Goal: Task Accomplishment & Management: Manage account settings

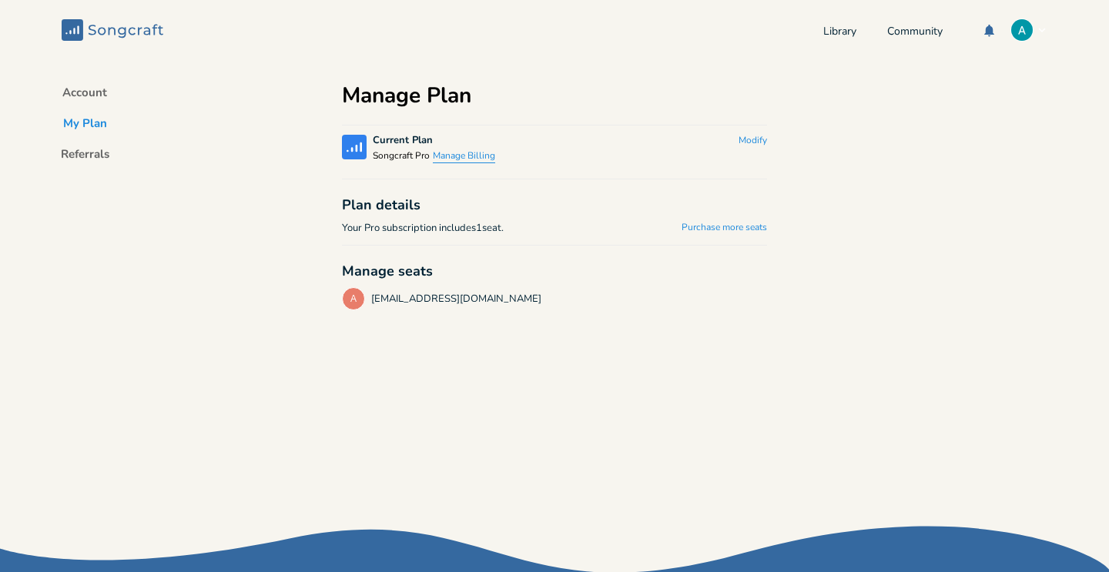
click at [459, 160] on button "Manage Billing" at bounding box center [464, 156] width 62 height 13
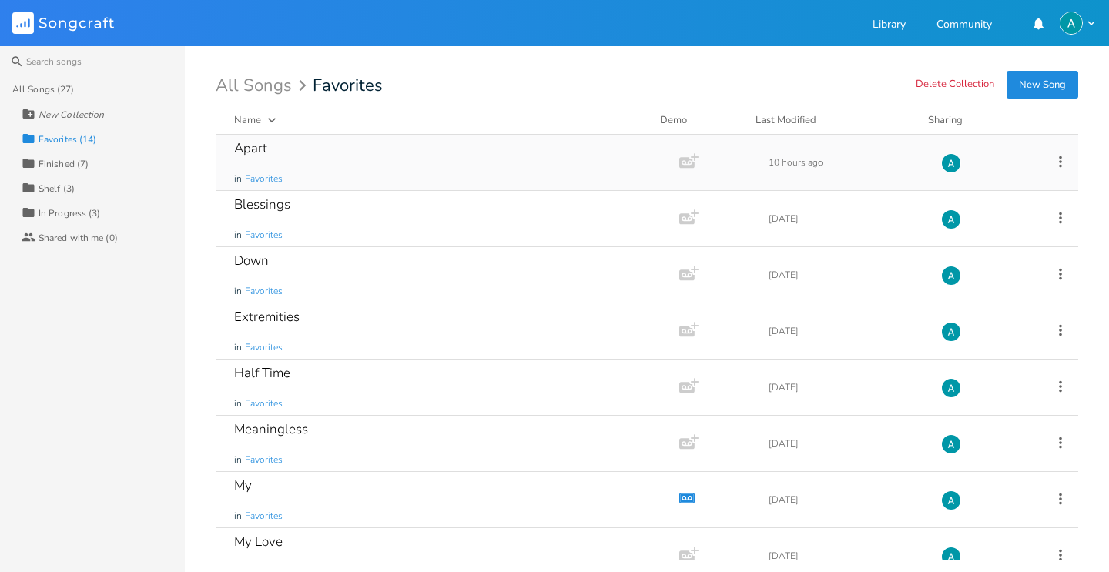
click at [1059, 158] on icon at bounding box center [1060, 162] width 3 height 12
click at [512, 72] on div "Search All Songs (27) New Collection Collection Favorites (14) Collection Finis…" at bounding box center [554, 309] width 1109 height 526
click at [474, 156] on div "Apart in Favorites" at bounding box center [444, 162] width 420 height 55
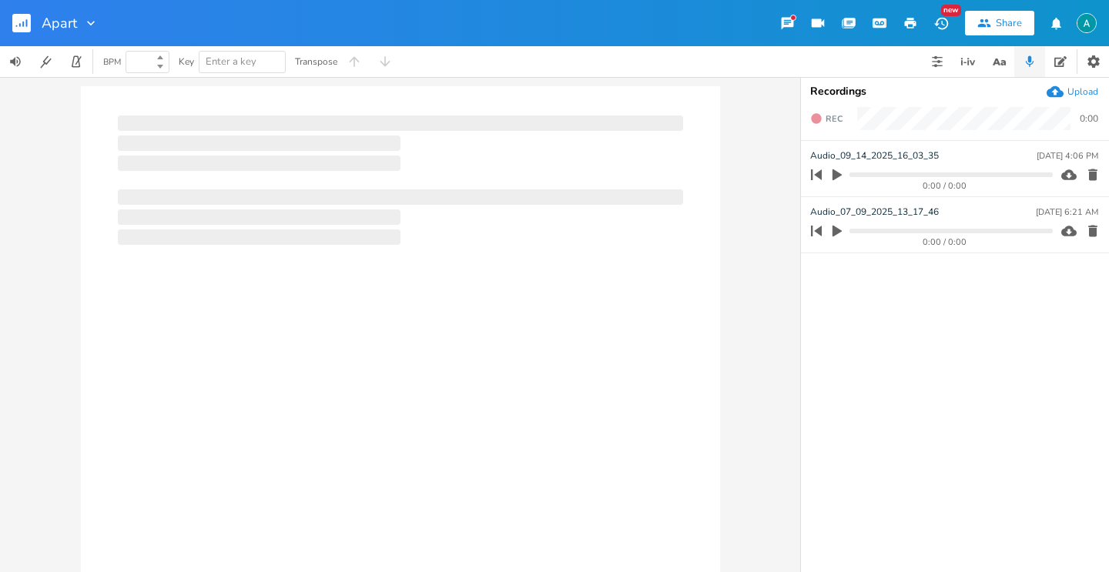
type input "100"
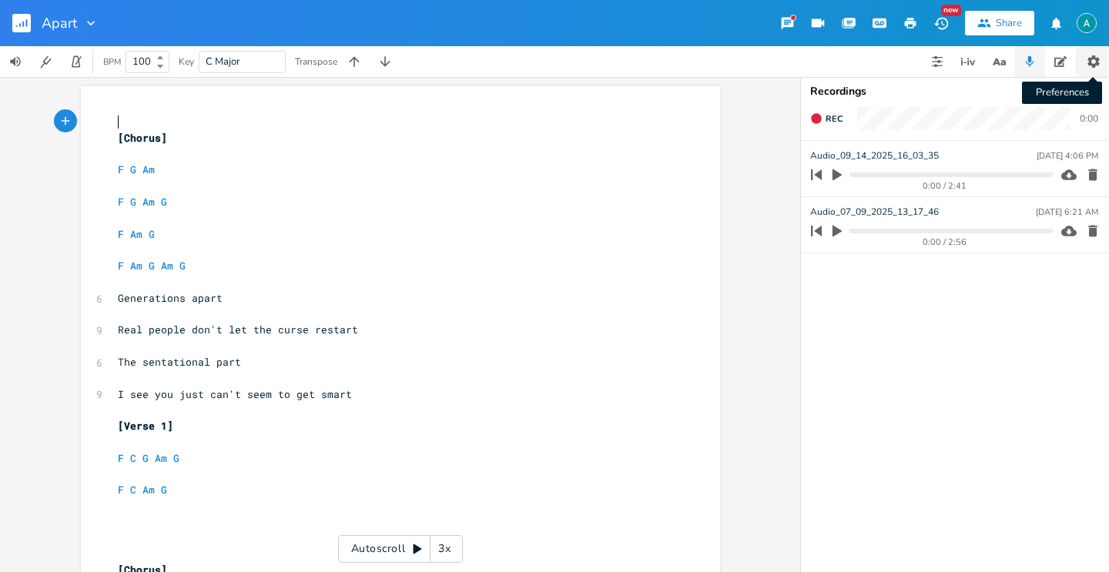
click at [1100, 61] on icon "button" at bounding box center [1093, 61] width 15 height 15
click at [96, 23] on icon "button" at bounding box center [90, 22] width 15 height 15
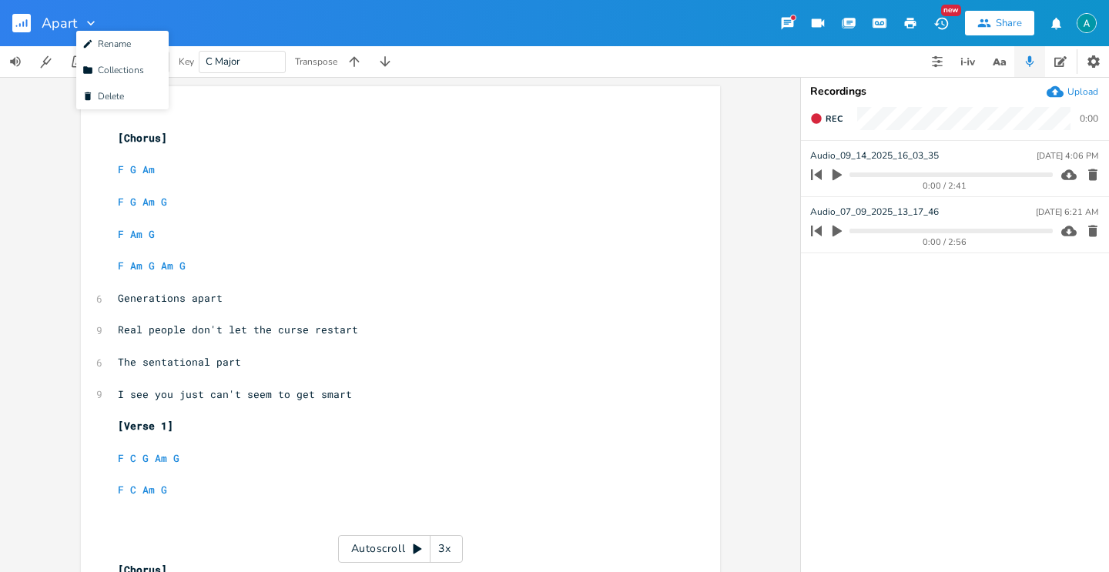
click at [96, 23] on icon "button" at bounding box center [90, 22] width 15 height 15
click at [912, 28] on icon "button" at bounding box center [911, 23] width 12 height 11
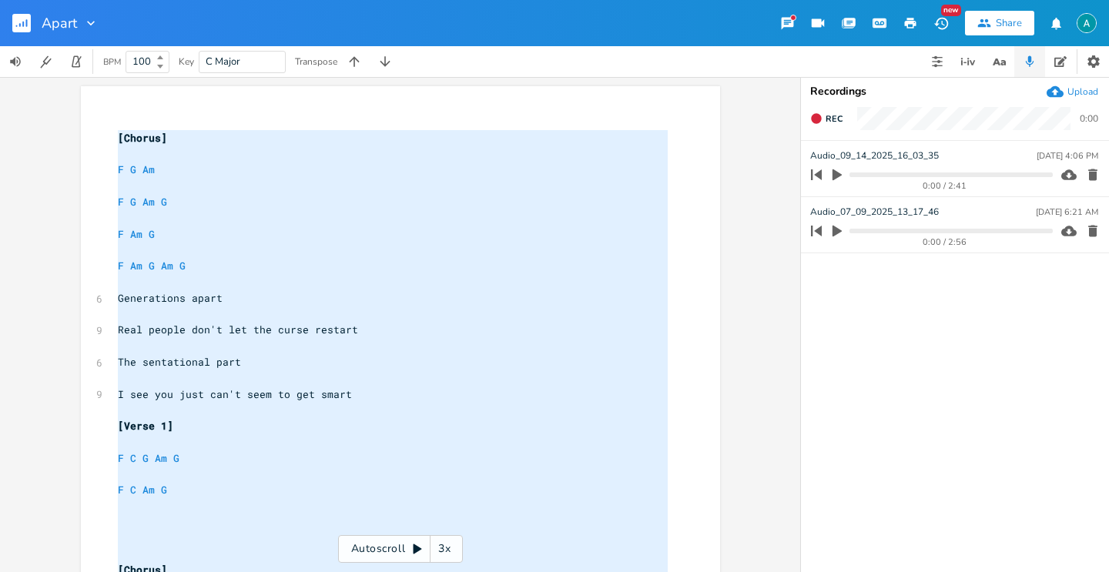
type textarea "[Chorus] F G Am F G Am G F Am G F Am G Am G Generations apart Real people don't…"
drag, startPoint x: 112, startPoint y: 135, endPoint x: 297, endPoint y: 606, distance: 506.2
click at [297, 571] on html "Apart New Share BPM 100 Key C Major Transpose [Chorus] F G Am F G Am G F Am G F…" at bounding box center [554, 286] width 1109 height 572
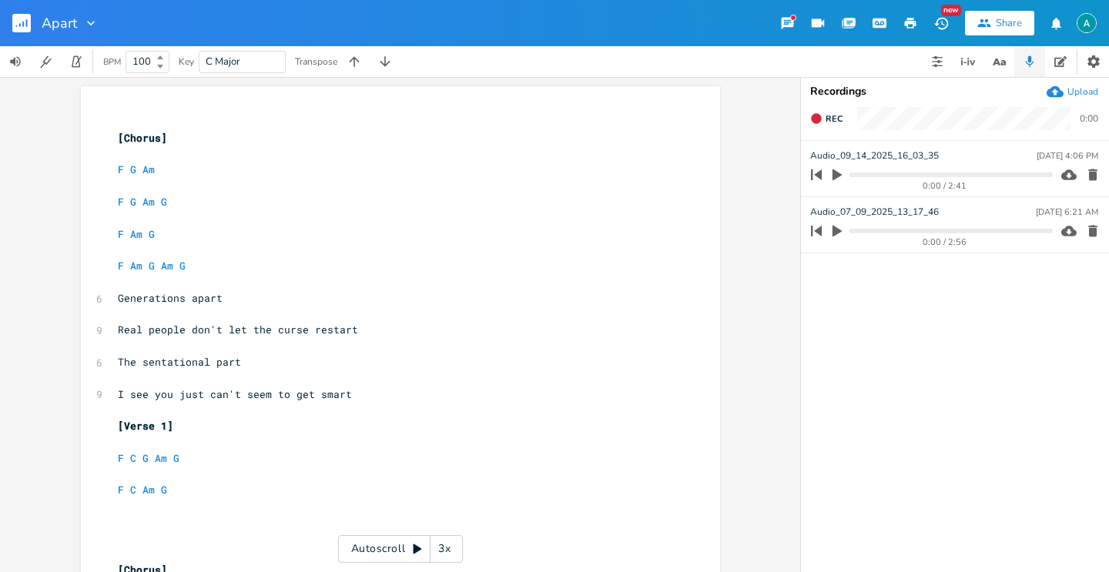
type textarea "F C G Am G F C Am G [Chorus] F G Am F G Am G F Am G F Am G Am G Generations apa…"
drag, startPoint x: 167, startPoint y: 533, endPoint x: 25, endPoint y: -1, distance: 552.4
click at [25, 0] on div "Apart New Share BPM 100 Key C Major Transpose F C G Am G F C Am G [Chorus] F G …" at bounding box center [554, 286] width 1109 height 572
click at [170, 224] on pre "​" at bounding box center [393, 218] width 556 height 16
click at [26, 27] on rect "button" at bounding box center [21, 23] width 18 height 18
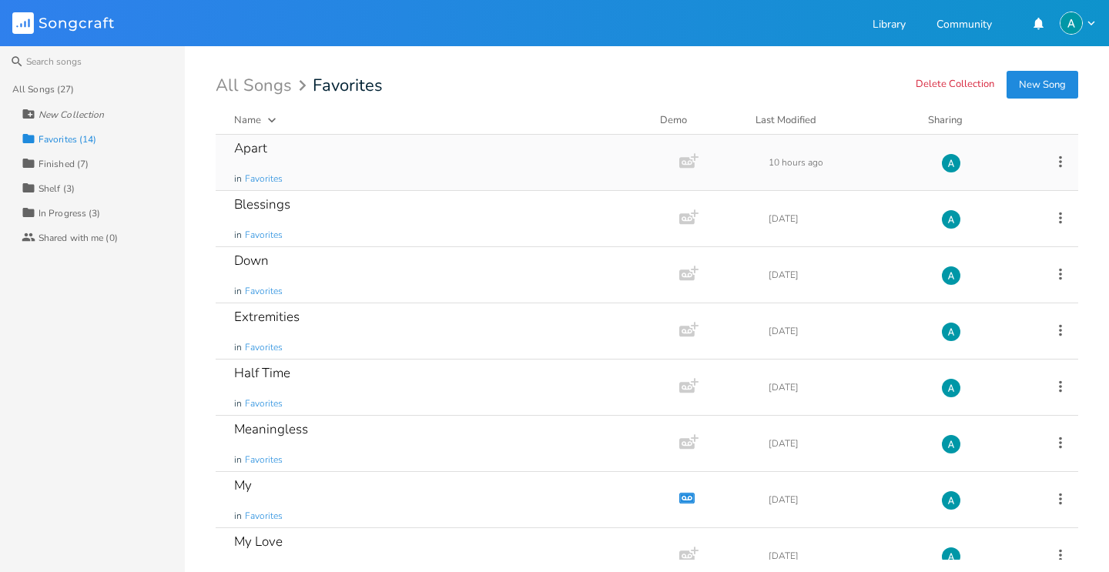
click at [619, 149] on div "Apart in Favorites" at bounding box center [444, 162] width 420 height 55
click at [1052, 155] on icon at bounding box center [1060, 161] width 17 height 17
click at [78, 362] on div "All Songs (27) New Collection Collection Favorites (14) Collection Finished (7)…" at bounding box center [92, 324] width 185 height 495
click at [1052, 159] on icon at bounding box center [1060, 161] width 17 height 17
click at [58, 351] on div "All Songs (27) New Collection Collection Favorites (14) Collection Finished (7)…" at bounding box center [92, 324] width 185 height 495
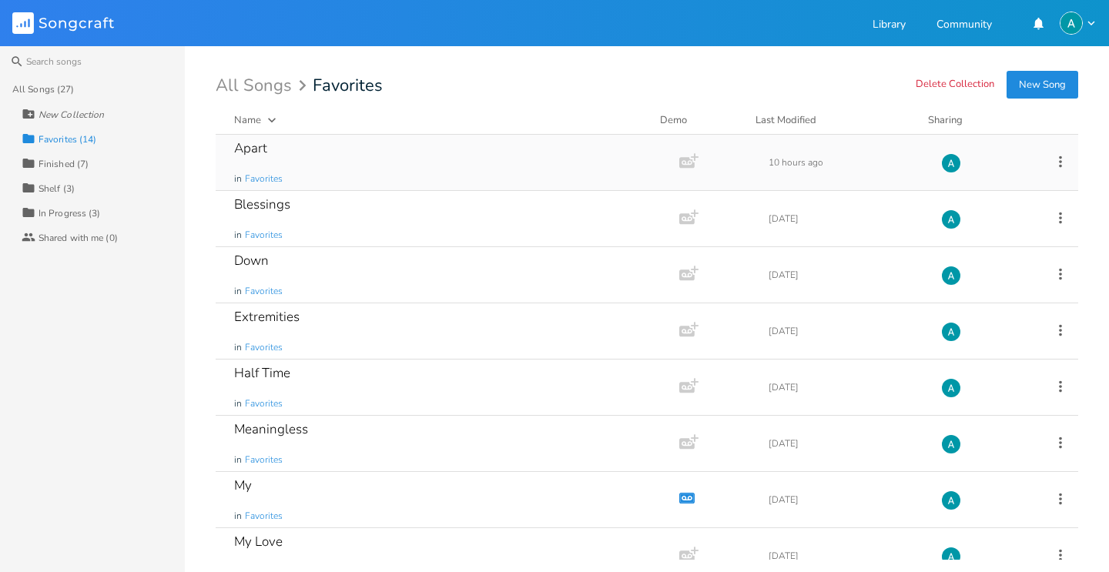
click at [344, 162] on div "Apart in Favorites" at bounding box center [444, 162] width 420 height 55
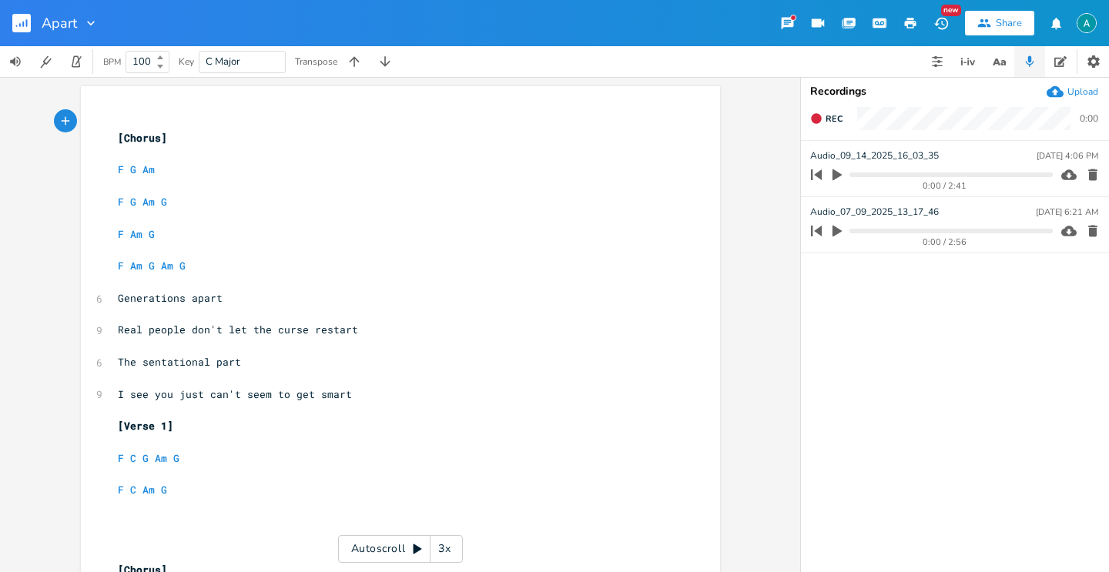
click at [95, 25] on icon "button" at bounding box center [90, 22] width 15 height 15
drag, startPoint x: 25, startPoint y: 184, endPoint x: 110, endPoint y: 185, distance: 85.5
click at [25, 184] on div "xxxxxxxxxx ​ [Chorus] ​ F G Am ​ F G Am G ​ F Am G ​ F Am G Am G ​ 6 Generation…" at bounding box center [400, 324] width 800 height 495
click at [906, 18] on icon "button" at bounding box center [910, 23] width 14 height 14
drag, startPoint x: 106, startPoint y: 134, endPoint x: 259, endPoint y: 556, distance: 448.7
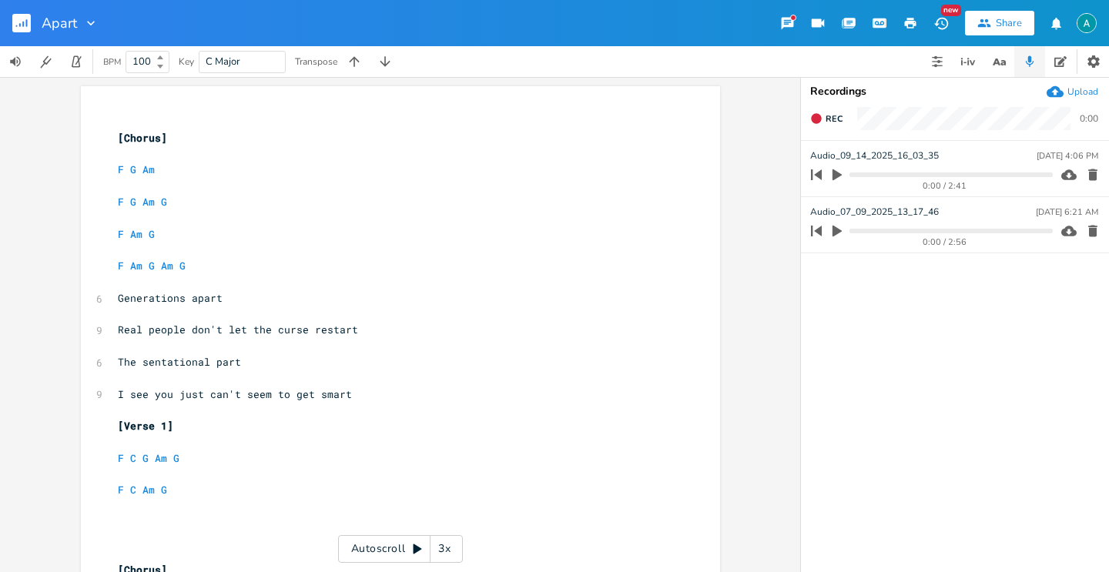
click at [256, 571] on html "Apart New Share BPM 100 Key C Major Transpose xxxxxxxxxx ​ [Chorus] ​ F G Am ​ …" at bounding box center [554, 286] width 1109 height 572
type textarea "[Chorus] F G Am F G Am G F Am G F Am G Am G Generations apart Real people don't…"
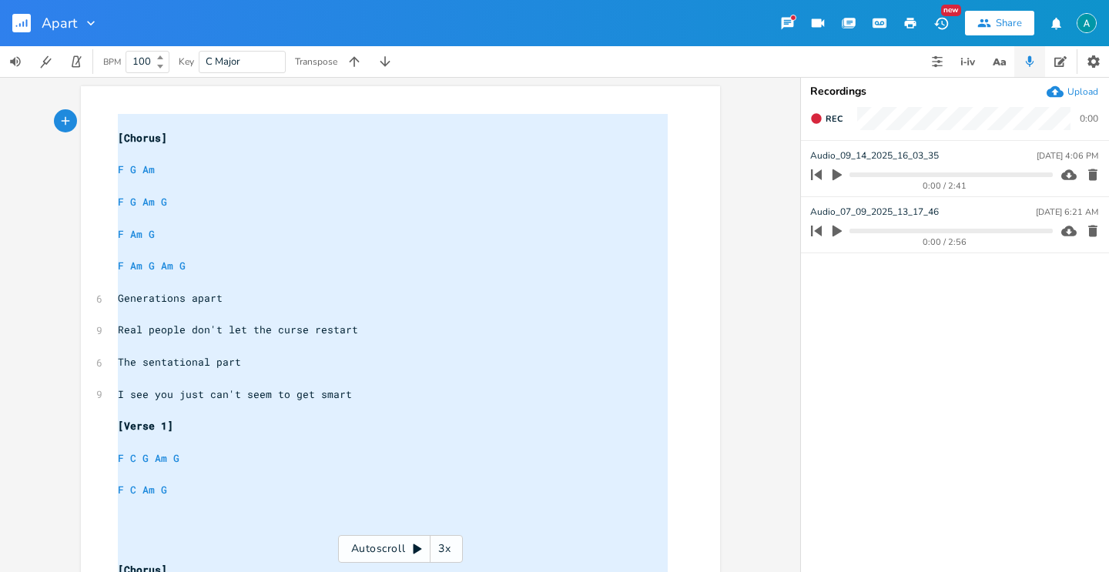
drag, startPoint x: 242, startPoint y: 520, endPoint x: 12, endPoint y: -60, distance: 623.6
click at [12, 0] on html "Apart New Share BPM 100 Key C Major Transpose [Chorus] F G Am F G Am G F Am G F…" at bounding box center [554, 286] width 1109 height 572
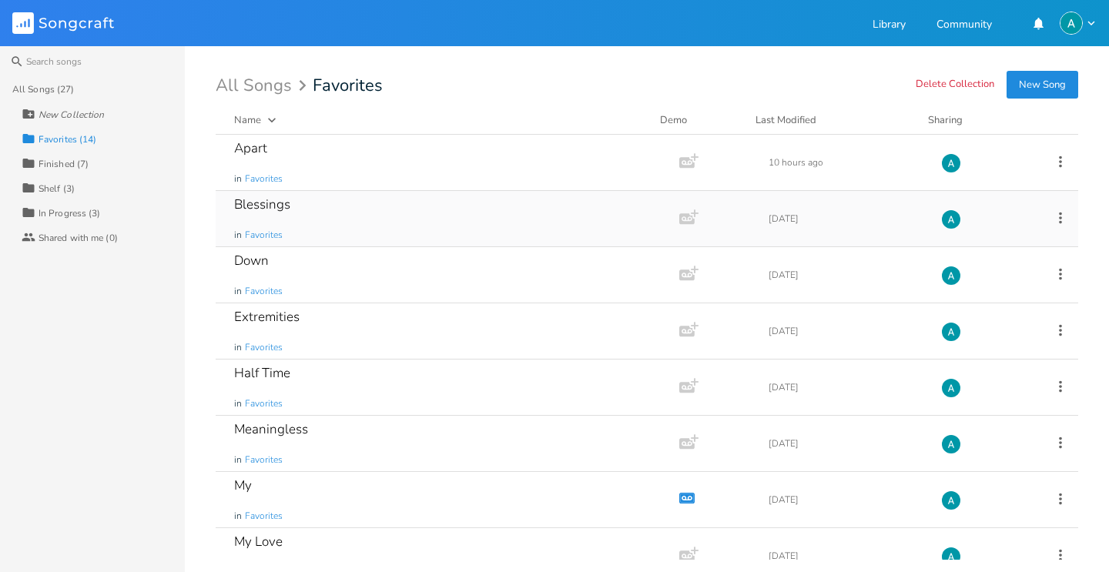
click at [351, 226] on div "Blessings in Favorites" at bounding box center [444, 218] width 420 height 55
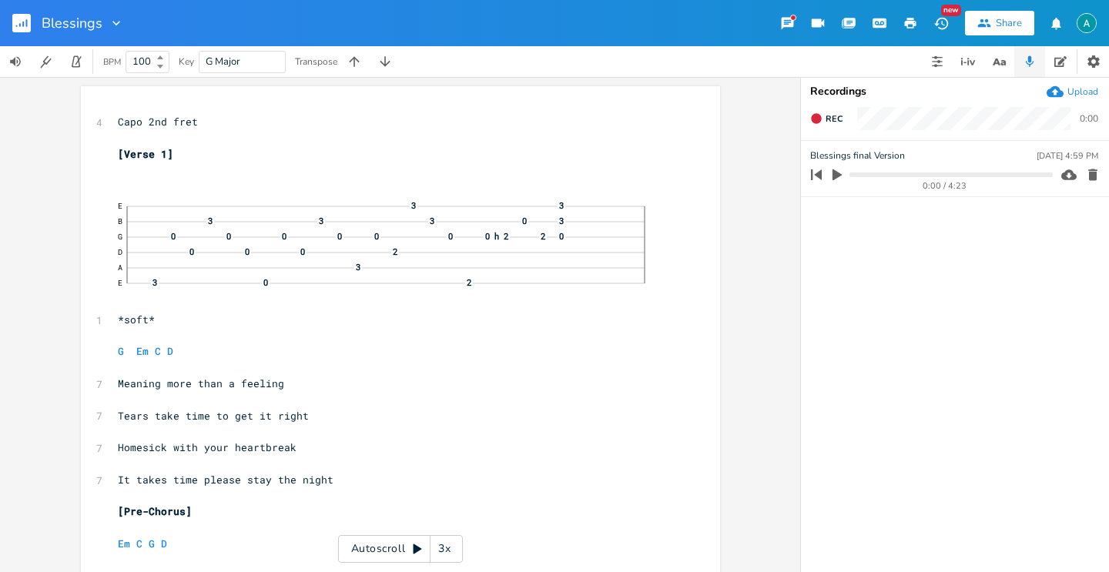
type textarea "Lore 4ip dolo [Sitam 9]  *cons* A El S D Eiusmod temp inci u laboree Dolor mag…"
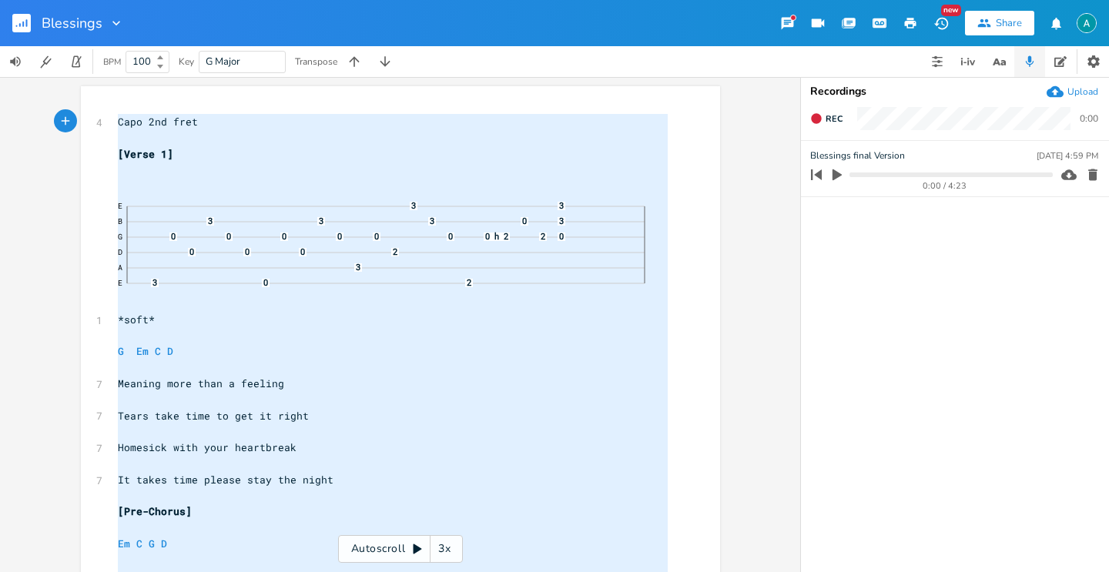
drag, startPoint x: 236, startPoint y: 492, endPoint x: 0, endPoint y: -86, distance: 624.5
click at [0, 0] on html "Blessings New Share BPM 100 Key G Major Transpose x 4 Capo 2nd fret ​ [Verse 1]…" at bounding box center [554, 286] width 1109 height 572
click at [250, 409] on span "Tears take time to get it right" at bounding box center [213, 416] width 191 height 14
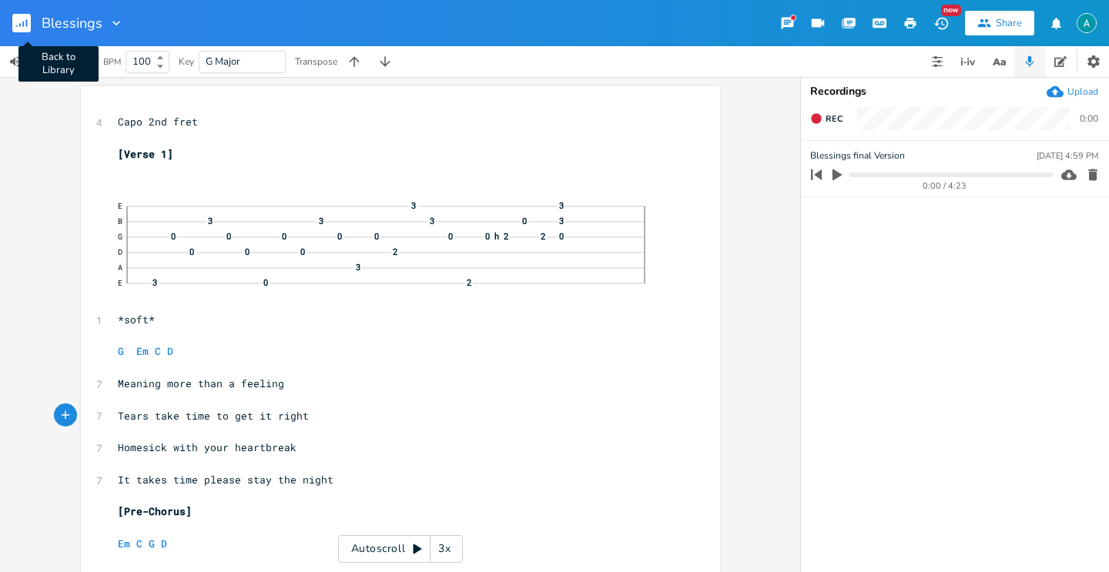
click at [15, 25] on rect "button" at bounding box center [21, 23] width 18 height 18
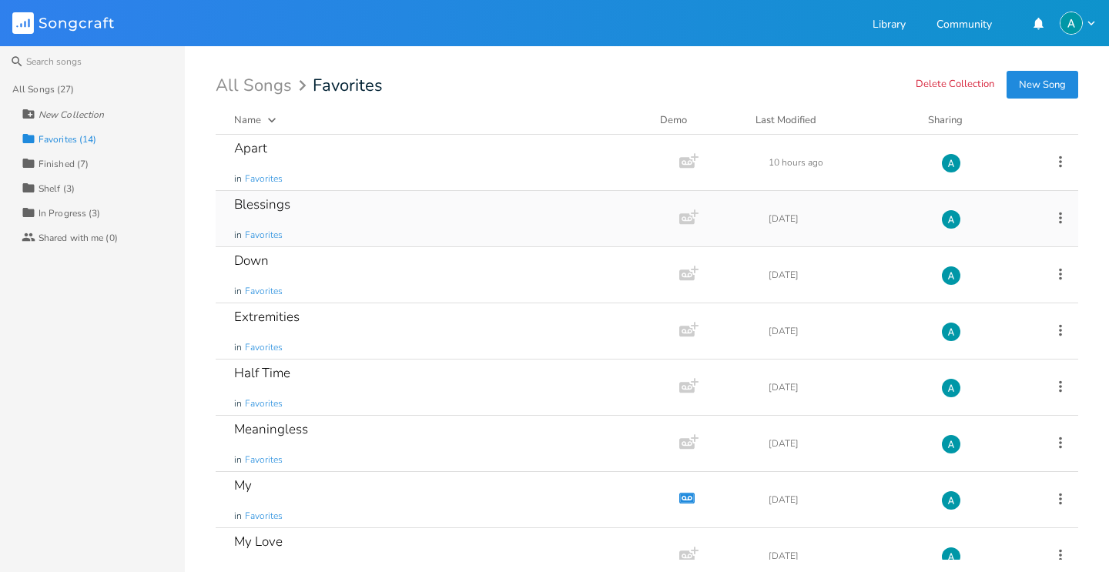
click at [621, 222] on div "Blessings in Favorites" at bounding box center [444, 218] width 420 height 55
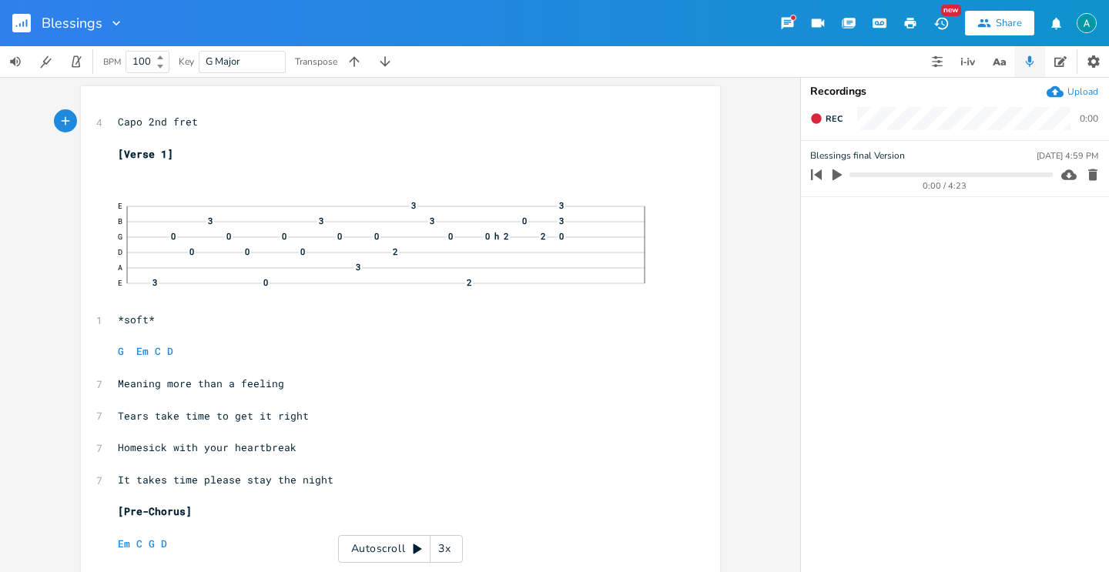
click at [902, 32] on button "button" at bounding box center [910, 23] width 31 height 28
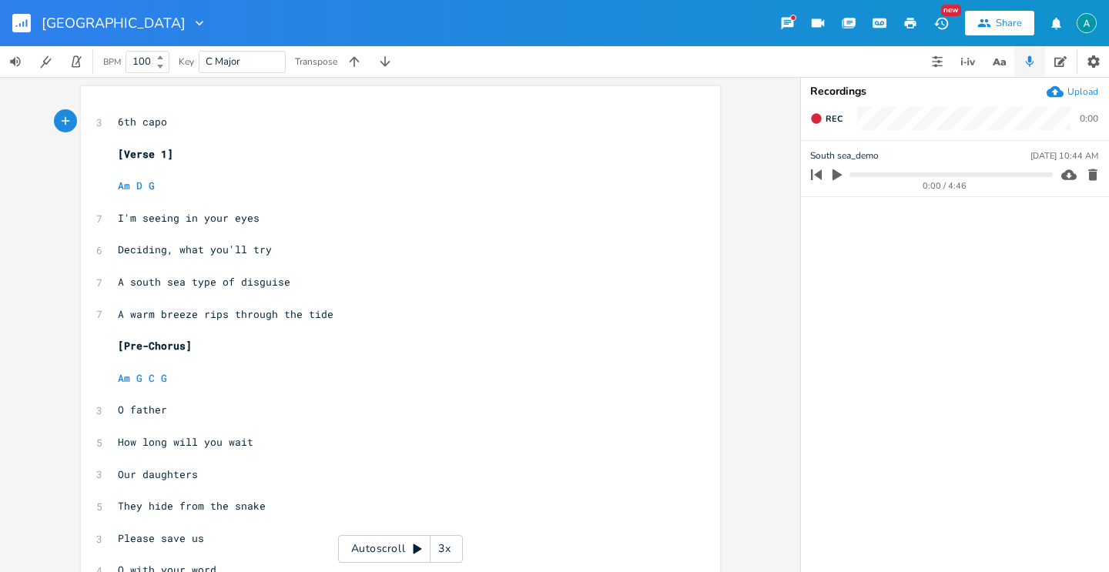
click at [915, 21] on icon "button" at bounding box center [910, 23] width 14 height 14
click at [22, 18] on rect "button" at bounding box center [21, 23] width 18 height 18
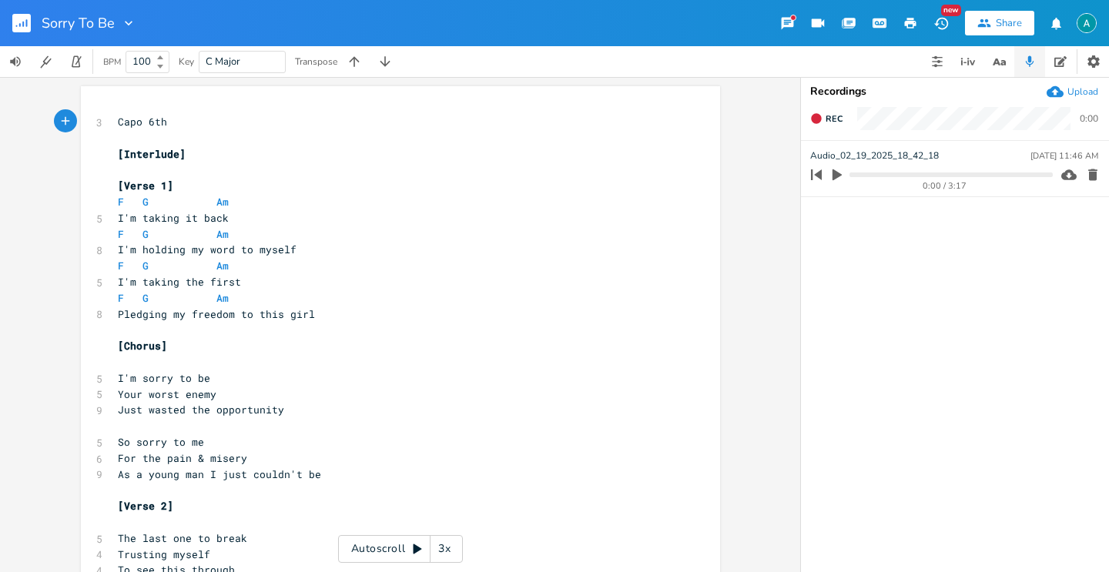
click at [911, 18] on icon "button" at bounding box center [911, 23] width 12 height 11
click at [16, 23] on rect "button" at bounding box center [21, 23] width 18 height 18
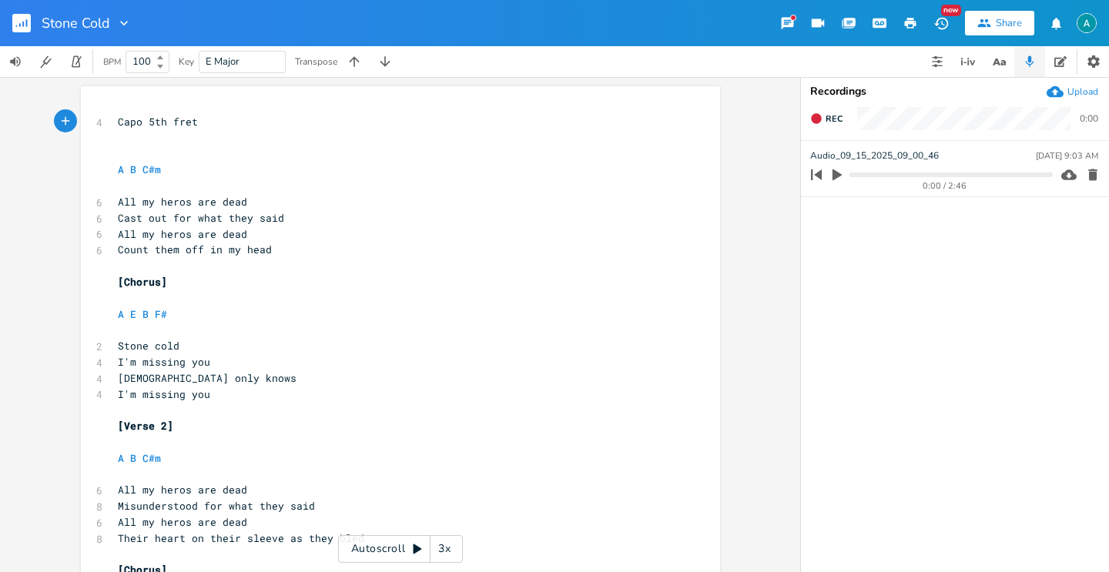
click at [908, 21] on icon "button" at bounding box center [911, 23] width 12 height 11
click at [25, 24] on rect "button" at bounding box center [21, 23] width 18 height 18
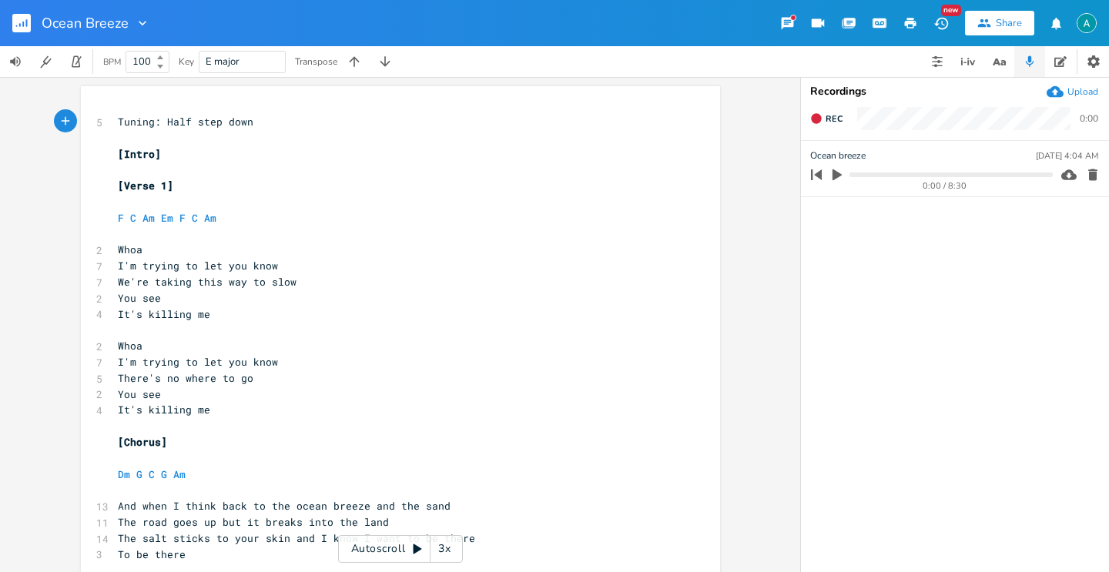
click at [903, 22] on icon "button" at bounding box center [910, 23] width 14 height 14
click at [32, 18] on button "Back to Library" at bounding box center [27, 23] width 31 height 37
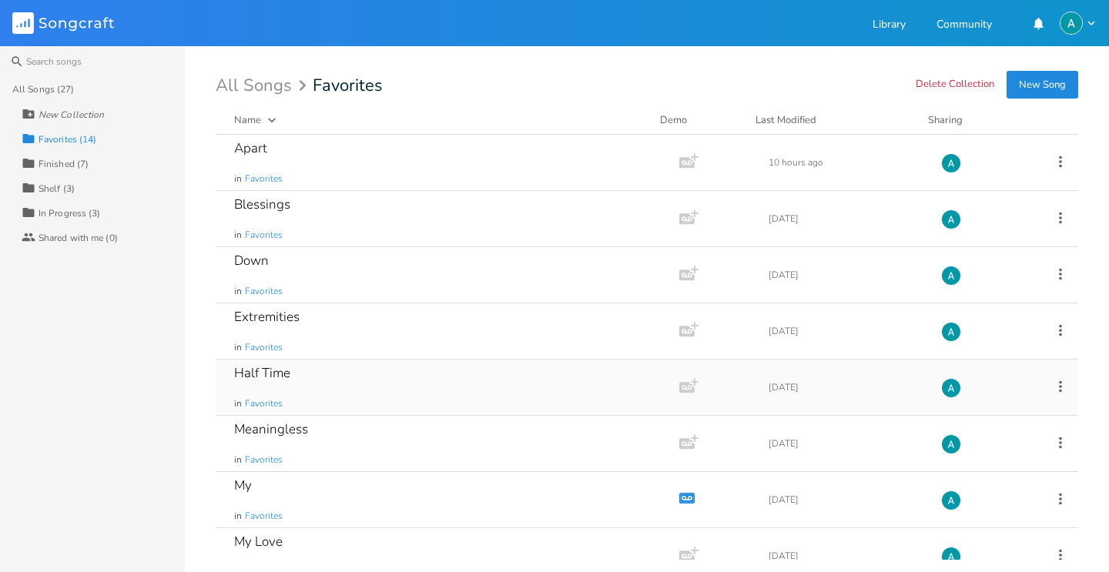
click at [515, 391] on div "Half Time in Favorites" at bounding box center [444, 387] width 420 height 55
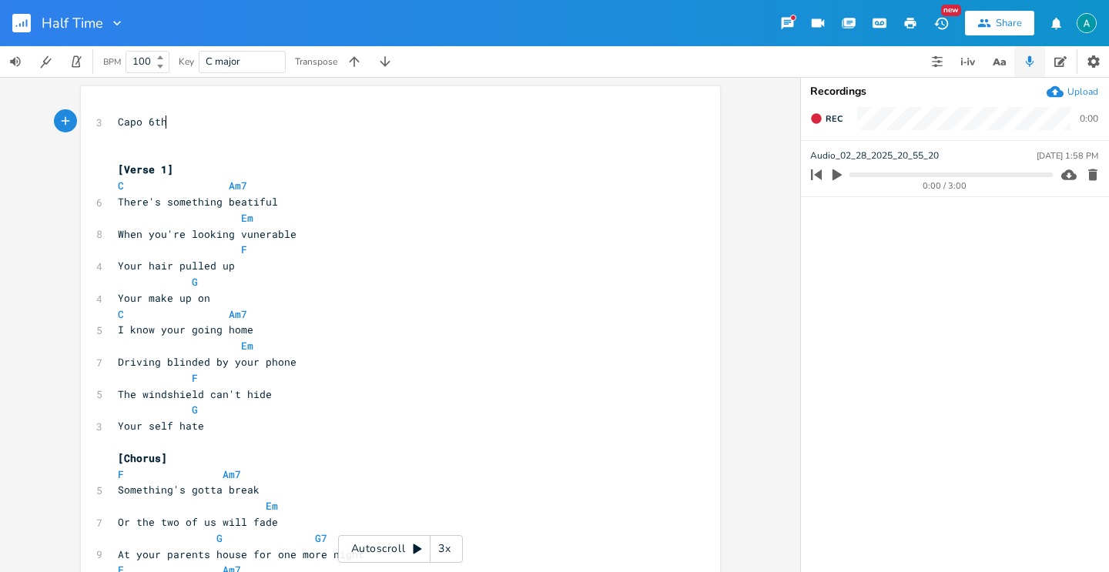
click at [907, 16] on icon "button" at bounding box center [910, 23] width 14 height 14
click at [24, 24] on rect "button" at bounding box center [21, 23] width 18 height 18
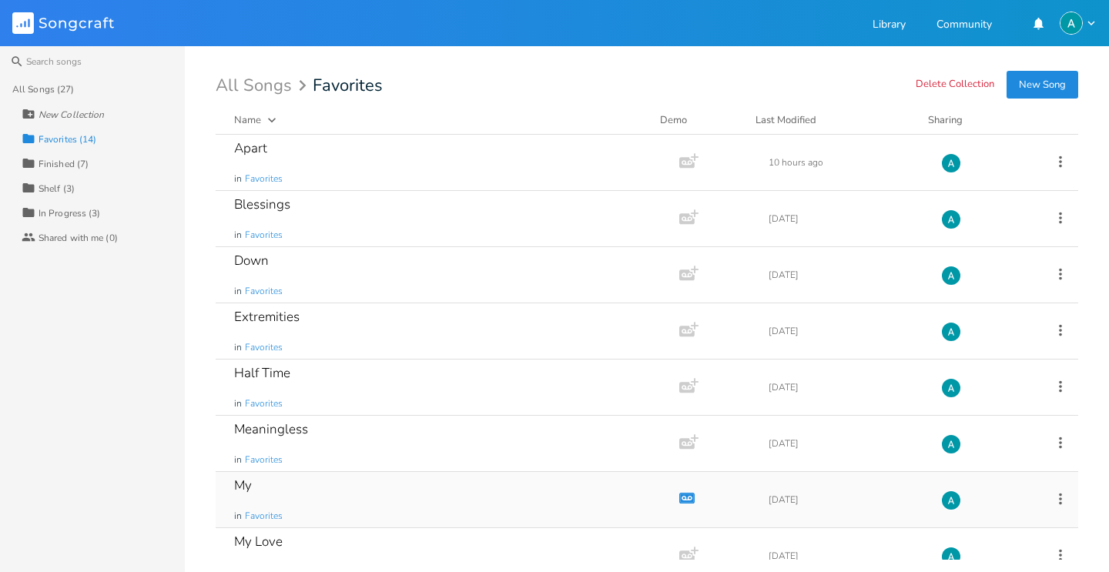
click at [369, 472] on div "My in Favorites" at bounding box center [444, 499] width 420 height 55
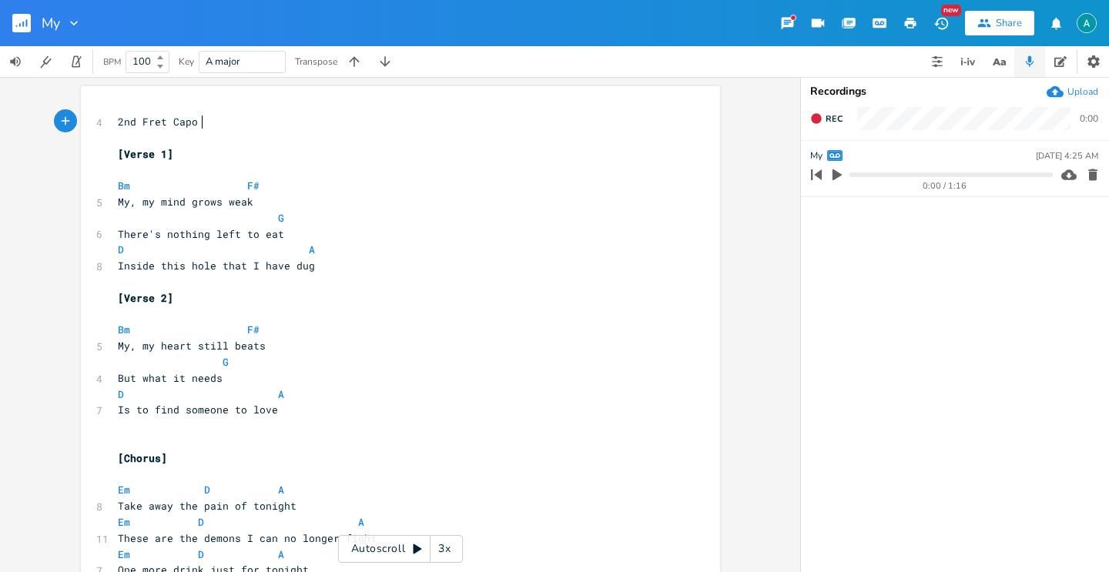
click at [909, 21] on icon "button" at bounding box center [911, 23] width 12 height 11
click at [27, 22] on rect "button" at bounding box center [21, 23] width 18 height 18
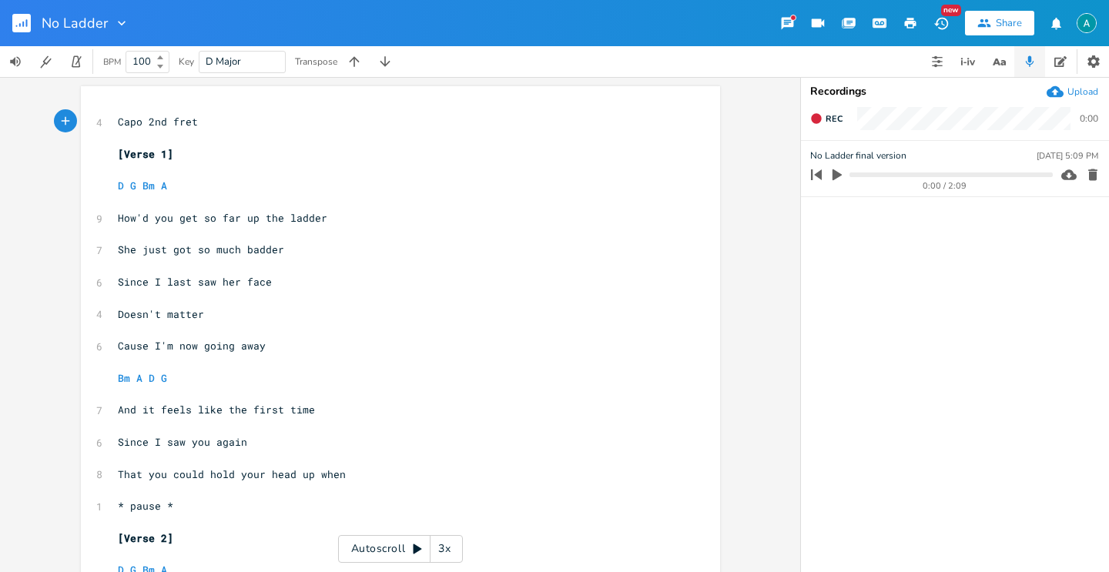
click at [901, 16] on button "button" at bounding box center [910, 23] width 31 height 28
click at [13, 26] on rect "button" at bounding box center [21, 23] width 18 height 18
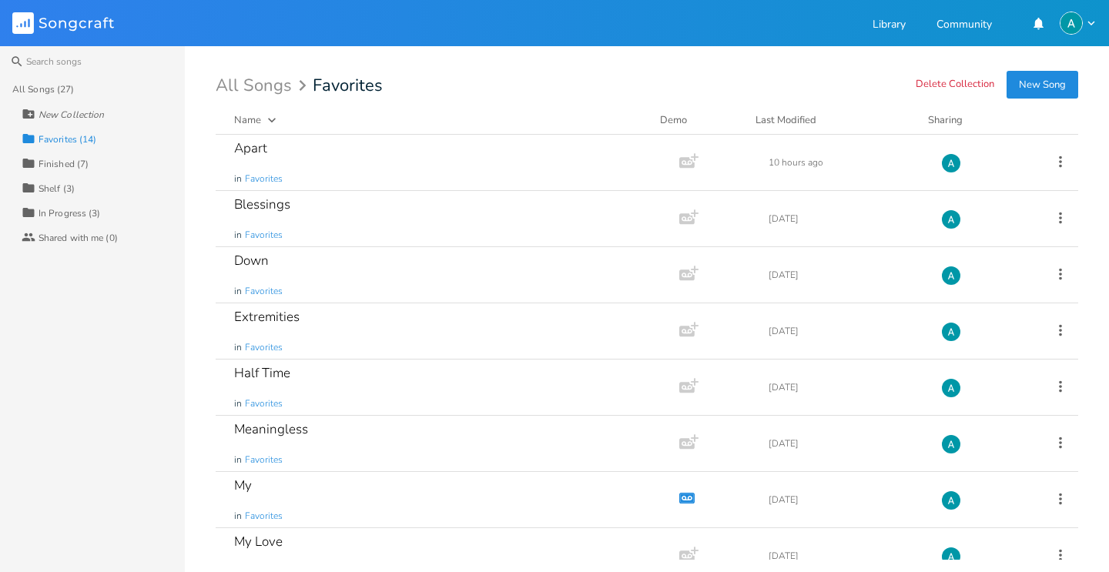
click at [95, 217] on div "In Progress (3)" at bounding box center [70, 213] width 62 height 9
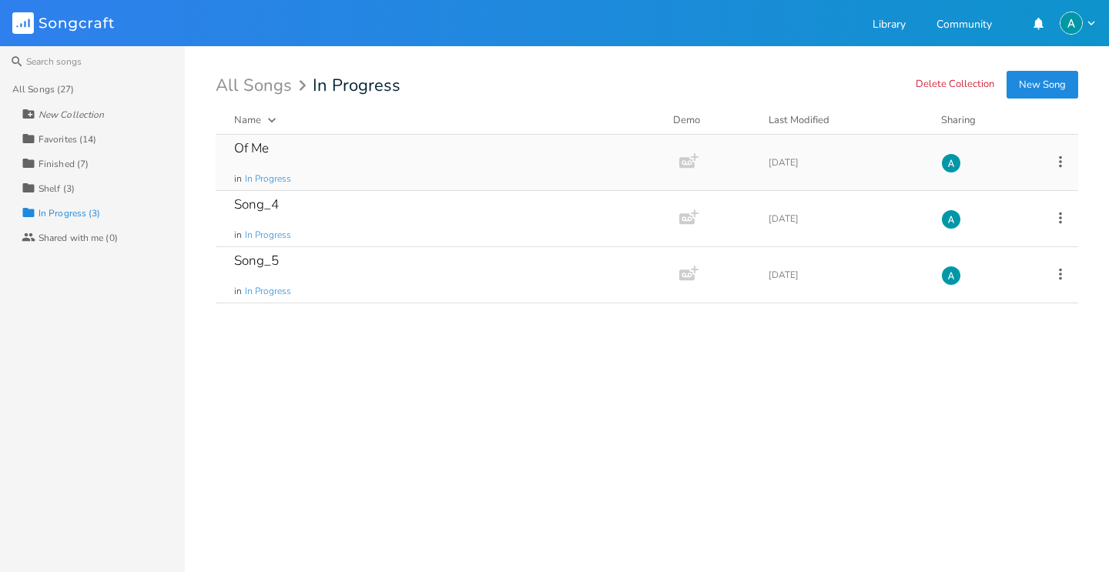
click at [387, 178] on div "Of Me in In Progress" at bounding box center [444, 162] width 420 height 55
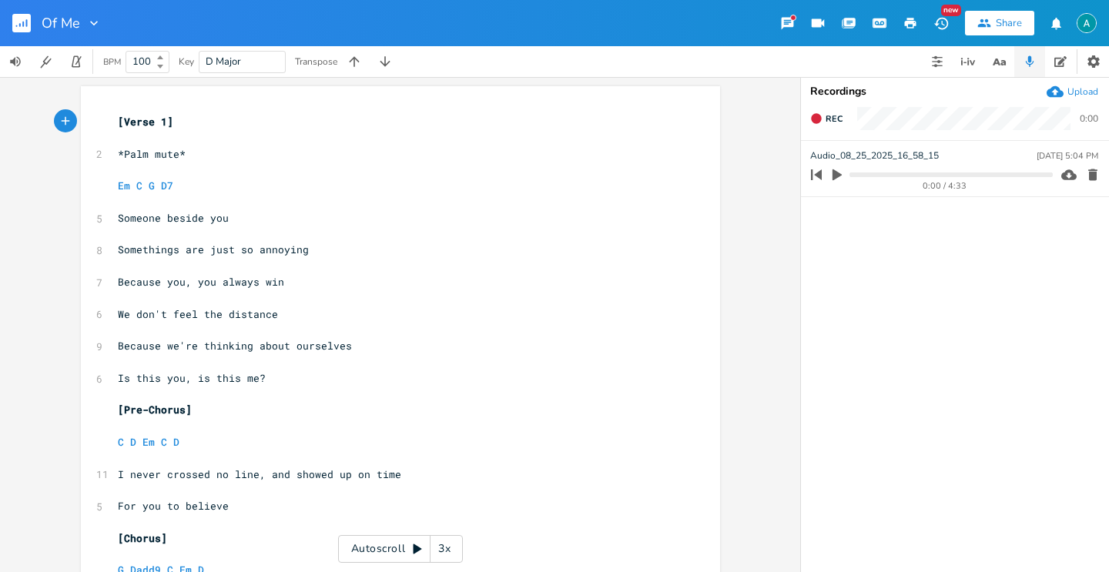
click at [15, 33] on button "button" at bounding box center [27, 23] width 31 height 37
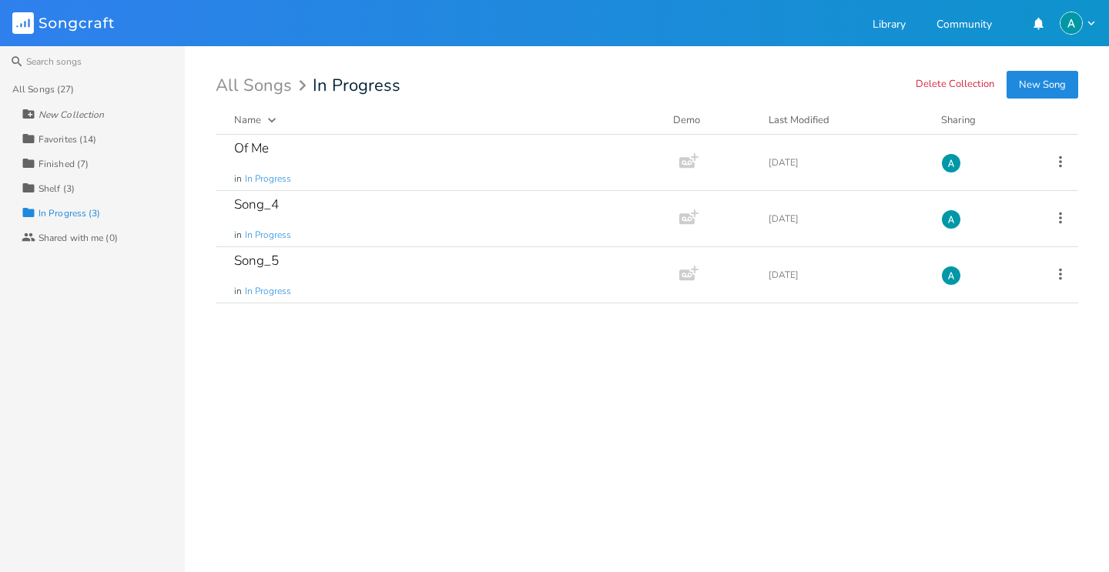
click at [74, 162] on div "Finished (7)" at bounding box center [64, 163] width 50 height 9
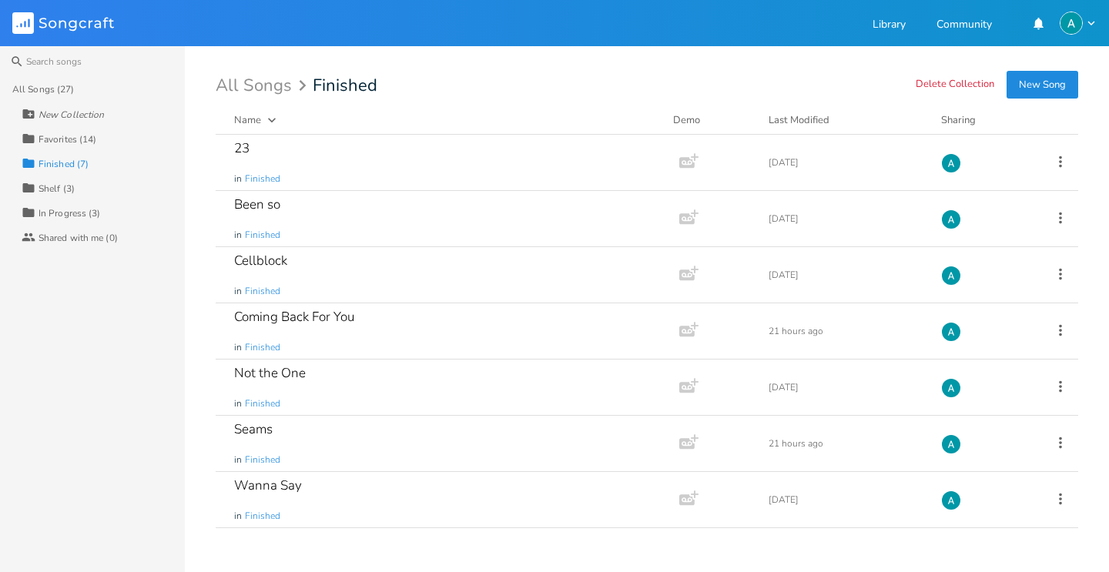
click at [89, 203] on div "Collection In Progress (3)" at bounding box center [103, 212] width 163 height 25
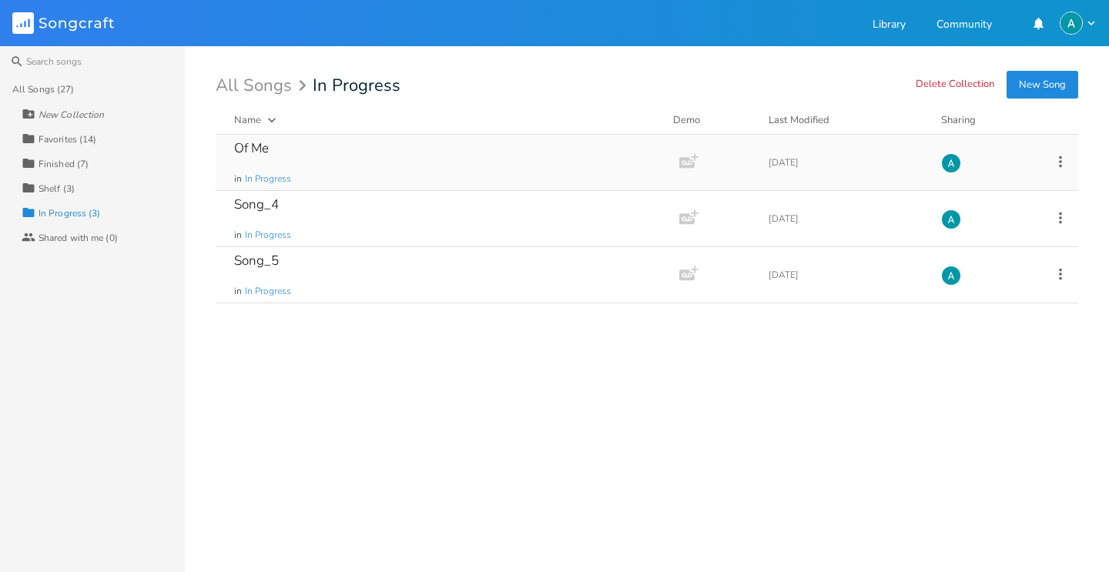
click at [1060, 162] on icon at bounding box center [1060, 162] width 3 height 12
click at [532, 169] on div "Of Me in In Progress" at bounding box center [444, 162] width 420 height 55
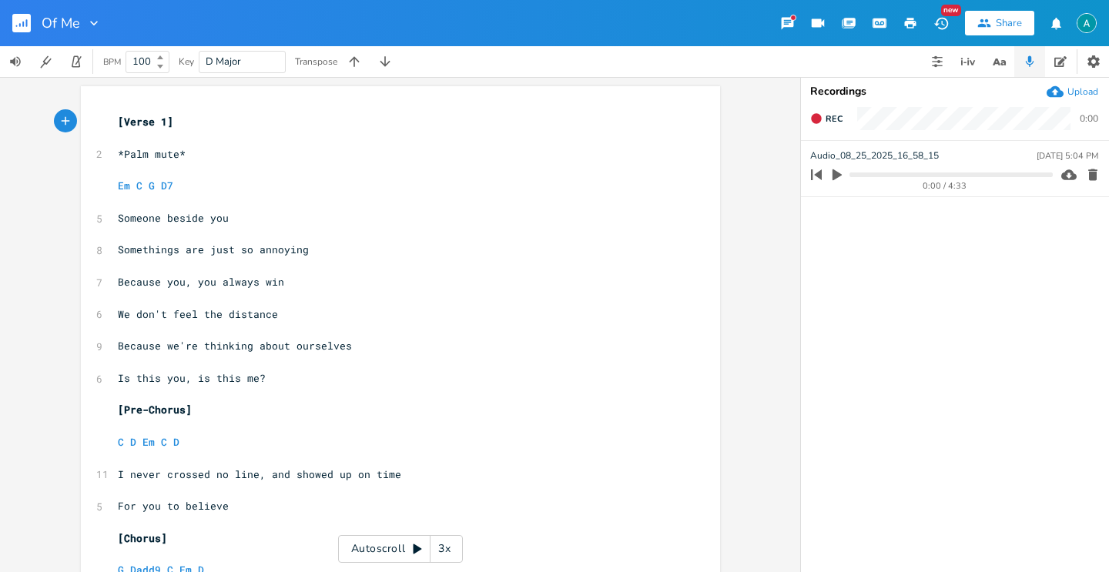
click at [898, 28] on button "button" at bounding box center [910, 23] width 31 height 28
click at [35, 25] on button "button" at bounding box center [27, 23] width 31 height 37
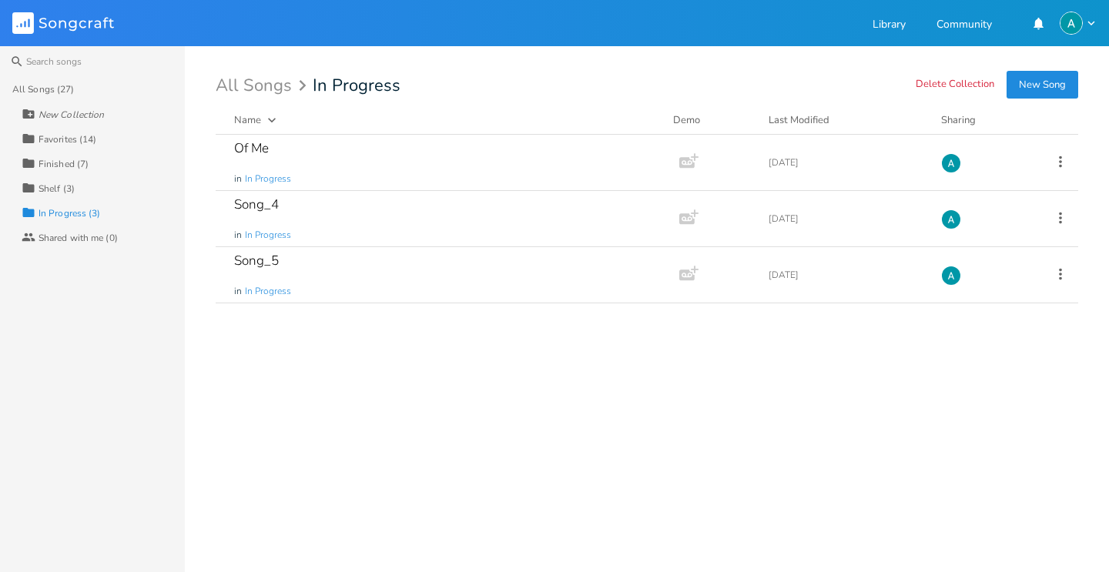
click at [79, 187] on div "Collection Shelf (3)" at bounding box center [103, 188] width 163 height 25
click at [95, 166] on div "Collection Finished (7)" at bounding box center [103, 163] width 163 height 25
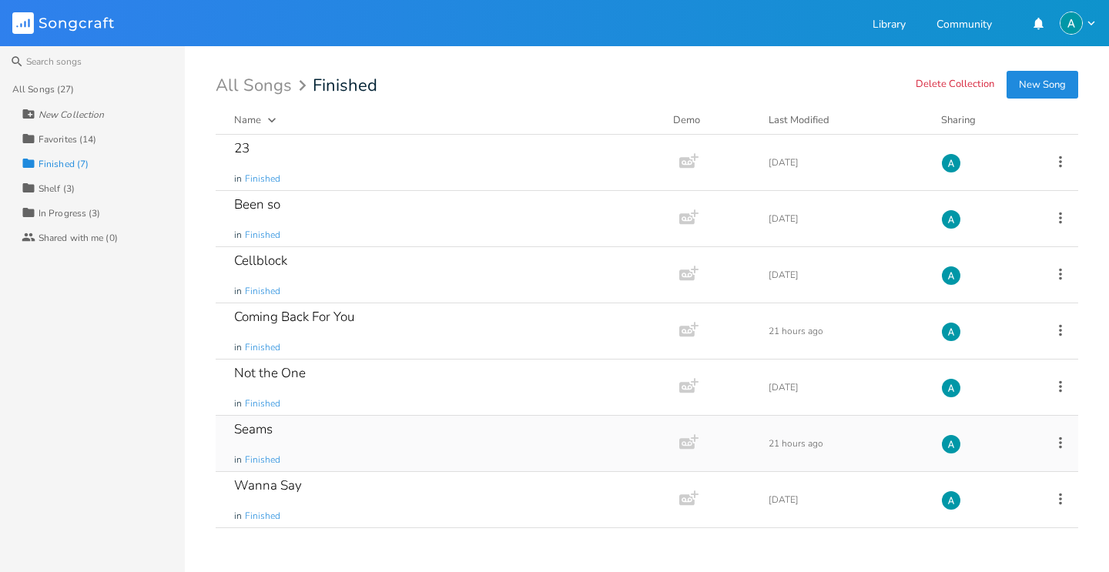
click at [392, 443] on div "Seams in Finished" at bounding box center [444, 443] width 420 height 55
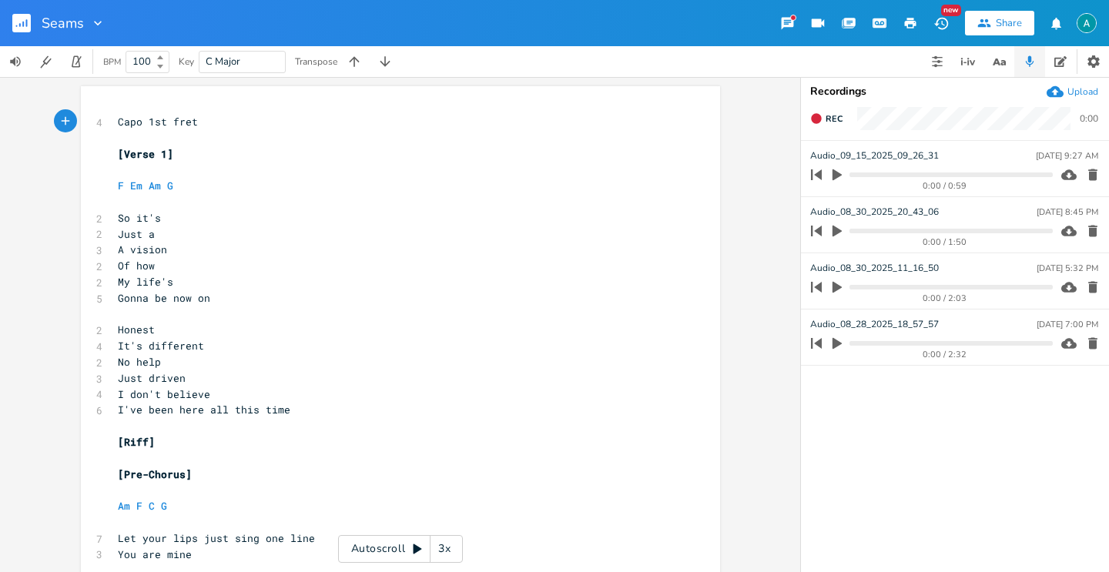
click at [909, 18] on icon "button" at bounding box center [911, 23] width 12 height 11
click at [26, 19] on icon "button" at bounding box center [27, 23] width 2 height 8
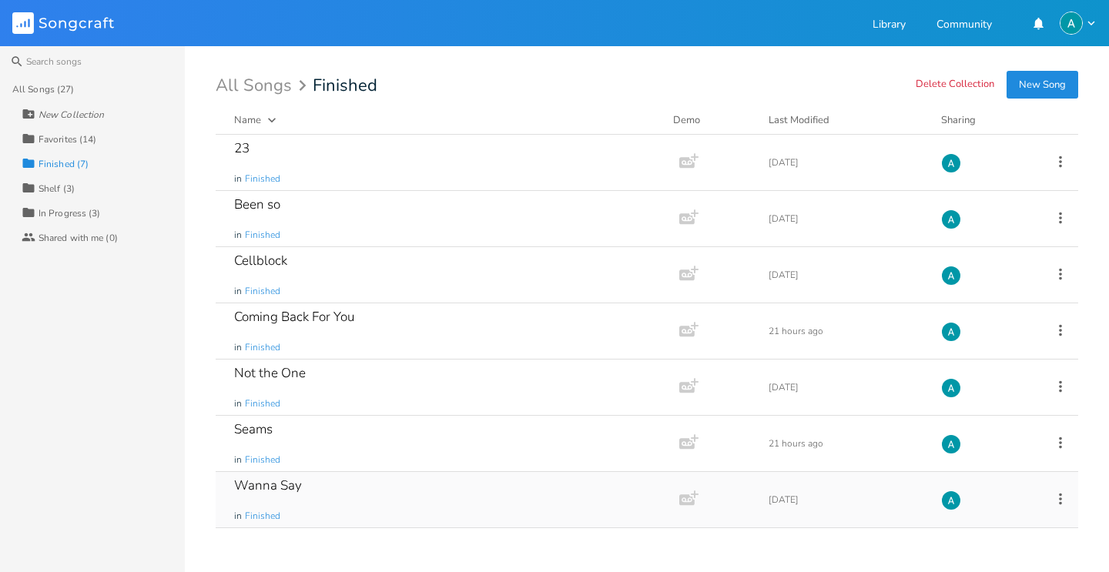
click at [384, 505] on div "Wanna Say in Finished" at bounding box center [444, 499] width 420 height 55
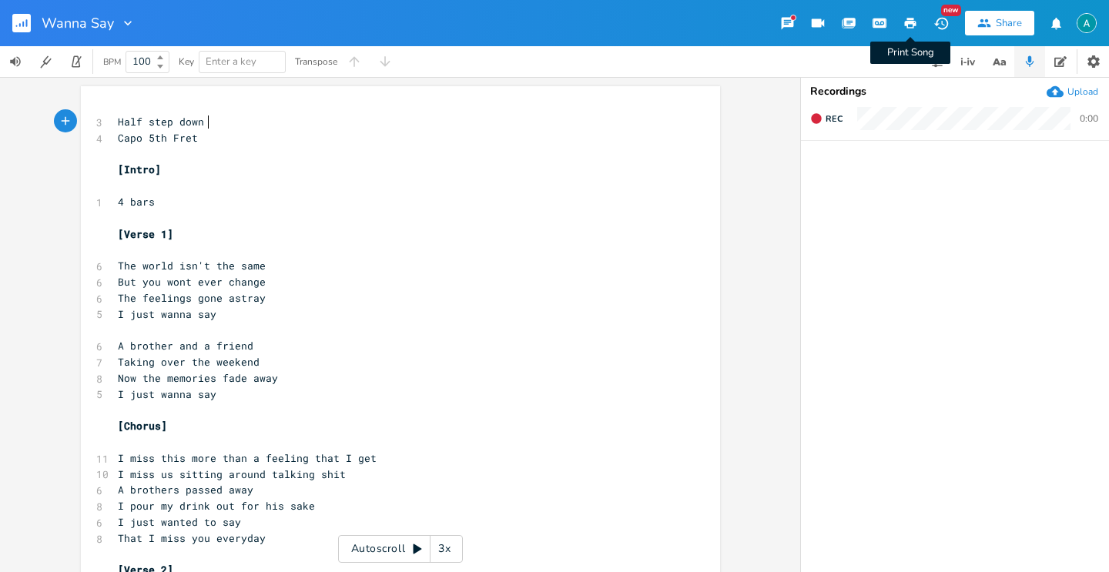
click at [913, 25] on icon "button" at bounding box center [911, 23] width 12 height 11
click at [16, 29] on rect "button" at bounding box center [21, 23] width 18 height 18
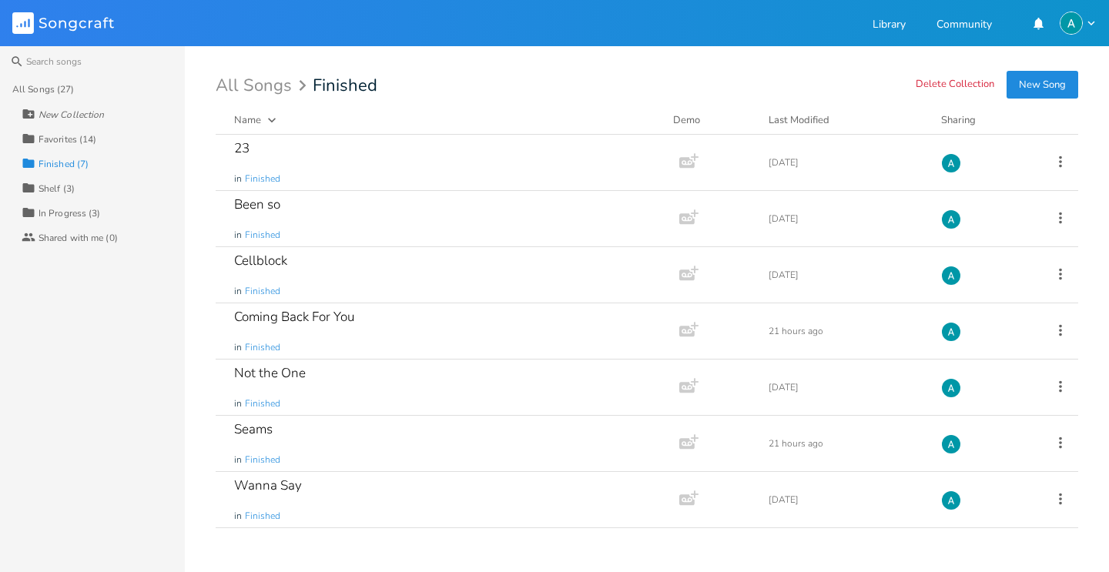
click at [96, 140] on div "Collection Favorites (14)" at bounding box center [103, 138] width 163 height 25
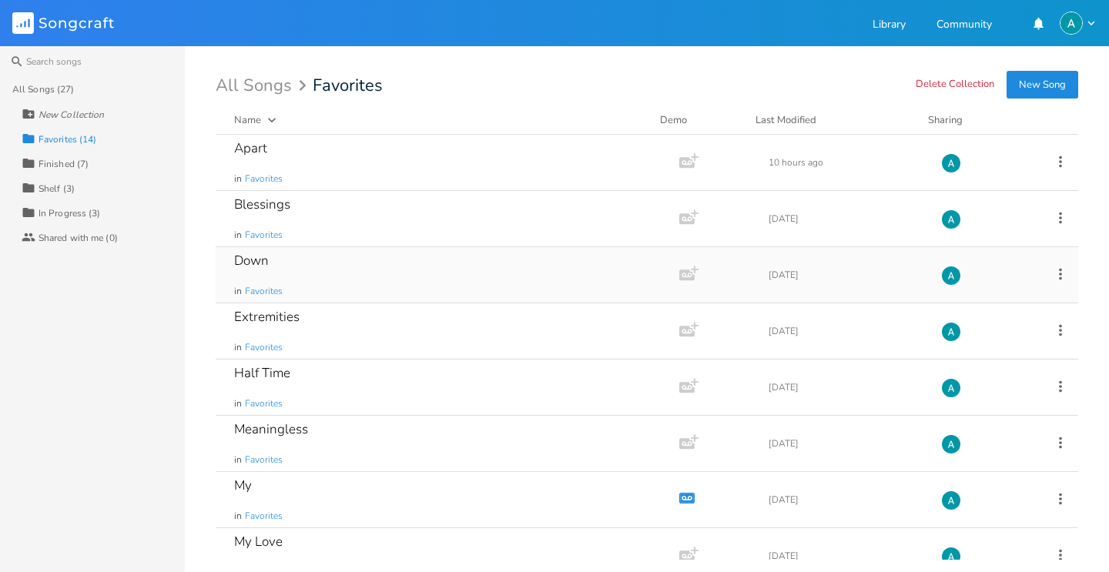
click at [314, 263] on div "Down in Favorites" at bounding box center [444, 274] width 420 height 55
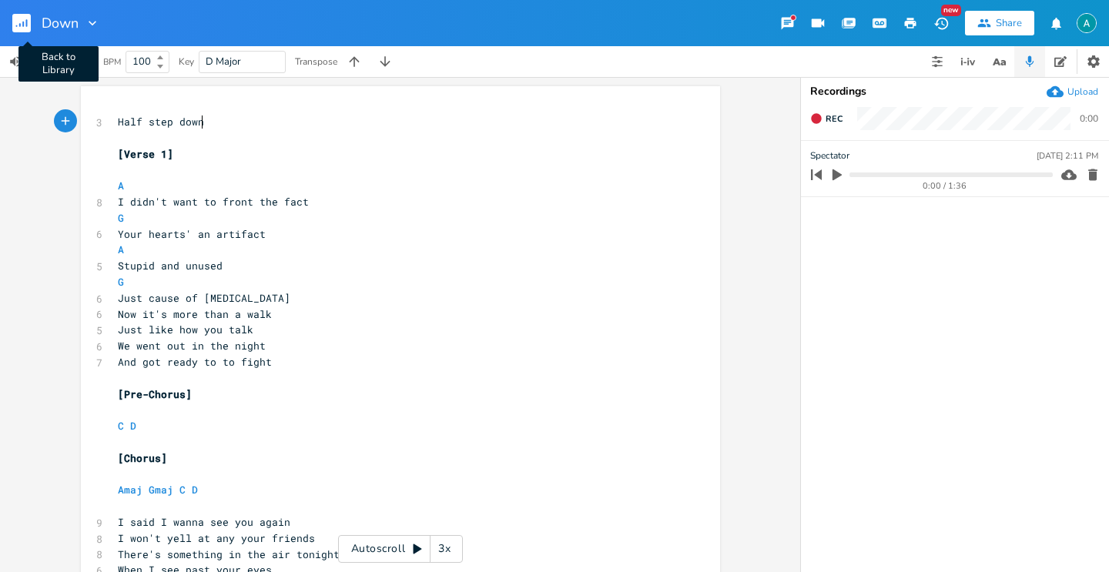
click at [12, 22] on rect "button" at bounding box center [21, 23] width 18 height 18
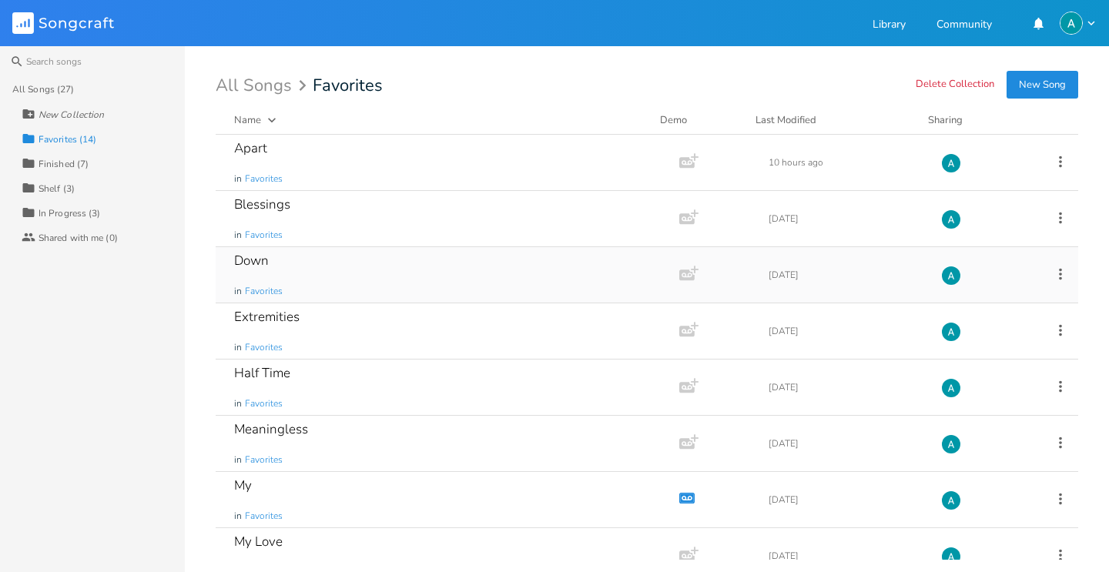
click at [554, 276] on div "Down in Favorites" at bounding box center [444, 274] width 420 height 55
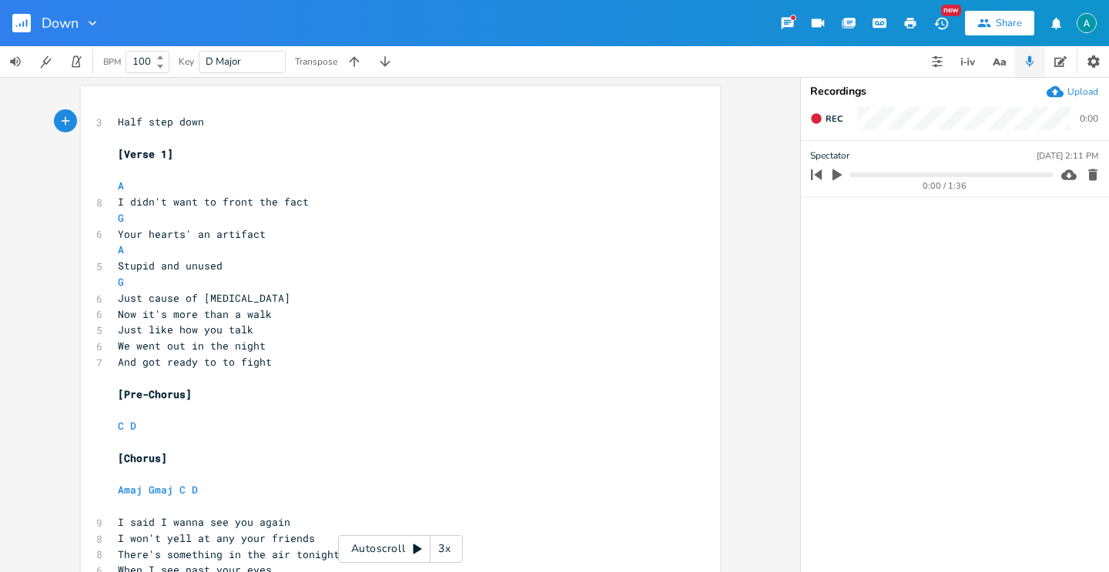
click at [907, 33] on button "button" at bounding box center [910, 23] width 31 height 28
click at [13, 32] on button "button" at bounding box center [27, 23] width 31 height 37
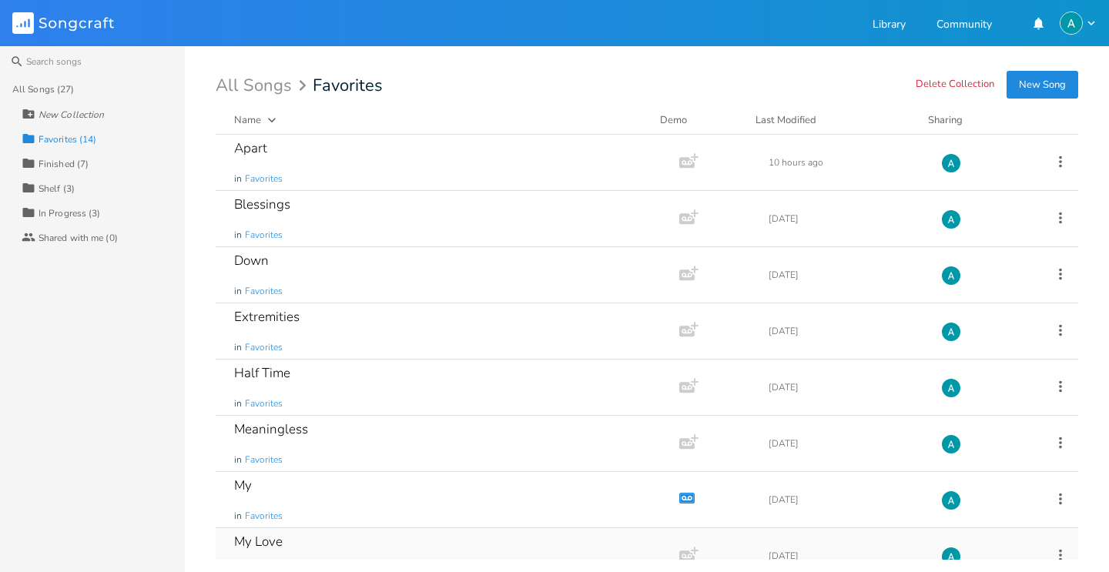
click at [483, 528] on div "My Love in Favorites" at bounding box center [444, 555] width 420 height 55
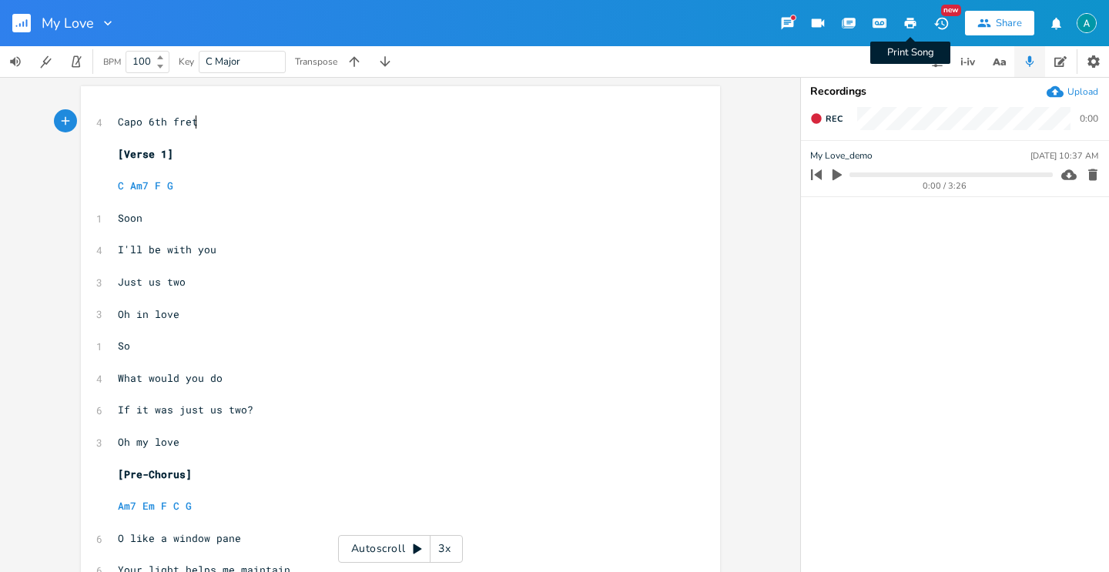
click at [901, 27] on button "Print Song" at bounding box center [910, 23] width 31 height 28
click at [18, 29] on rect "button" at bounding box center [21, 23] width 18 height 18
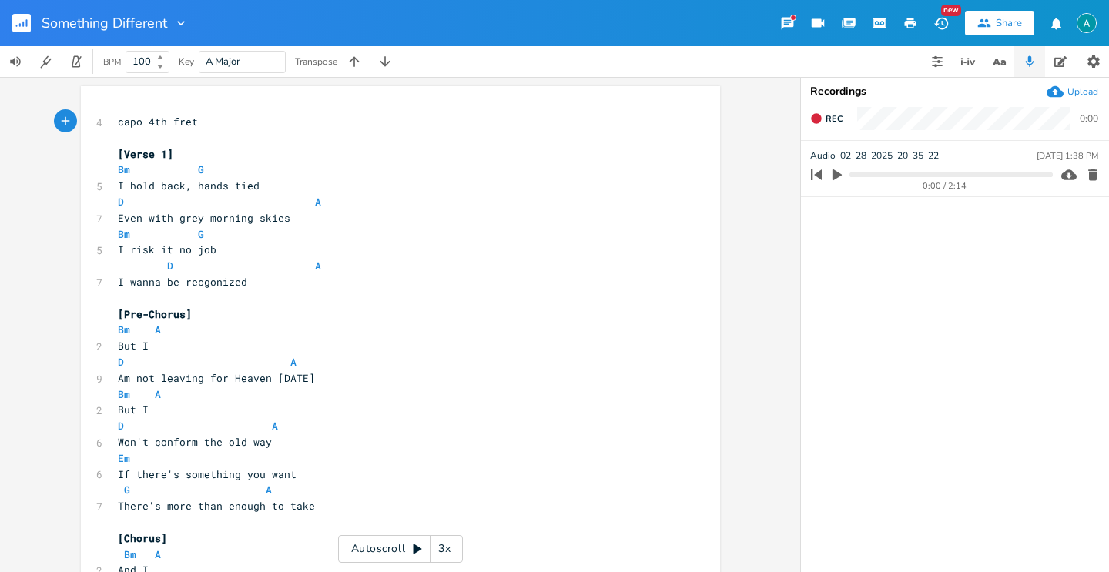
click at [914, 20] on icon "button" at bounding box center [910, 23] width 14 height 14
